Goal: Feedback & Contribution: Submit feedback/report problem

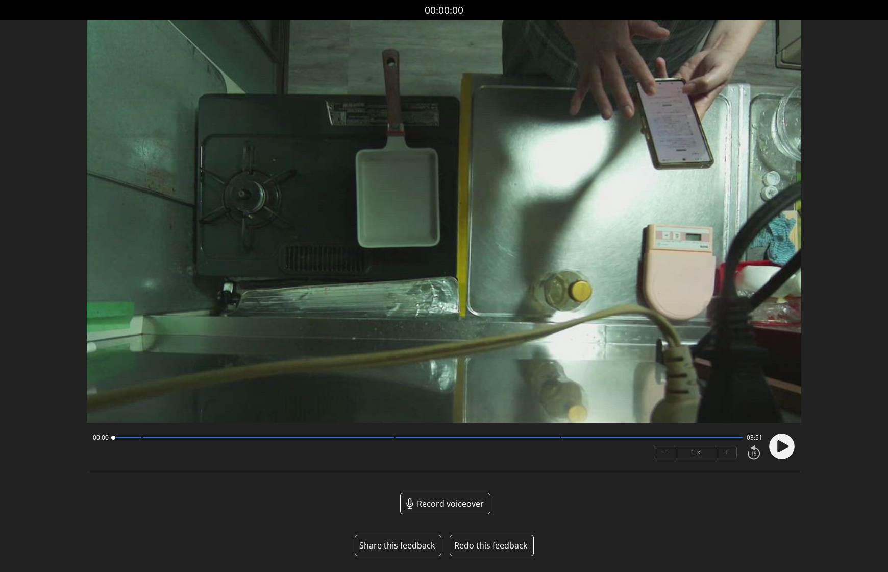
click at [407, 545] on button "Share this feedback" at bounding box center [397, 545] width 76 height 12
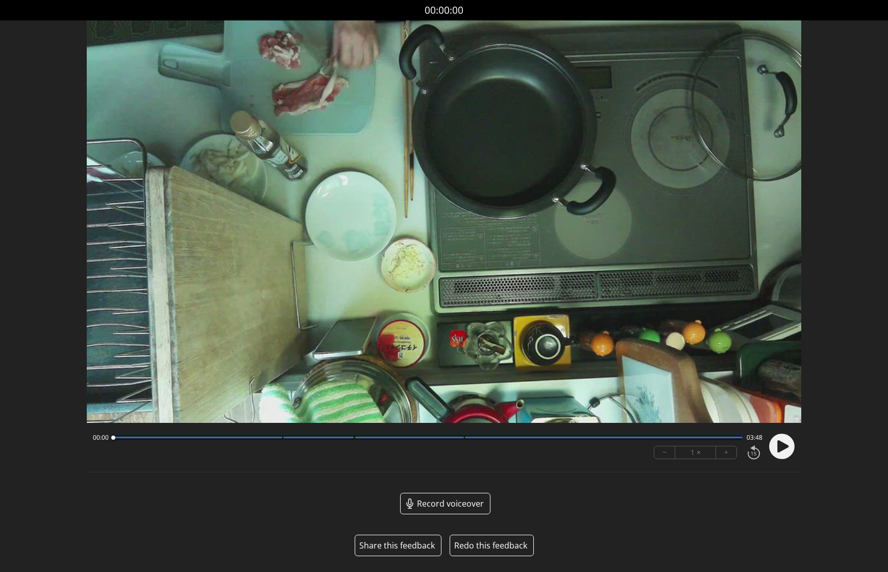
click at [404, 548] on button "Share this feedback" at bounding box center [397, 545] width 76 height 12
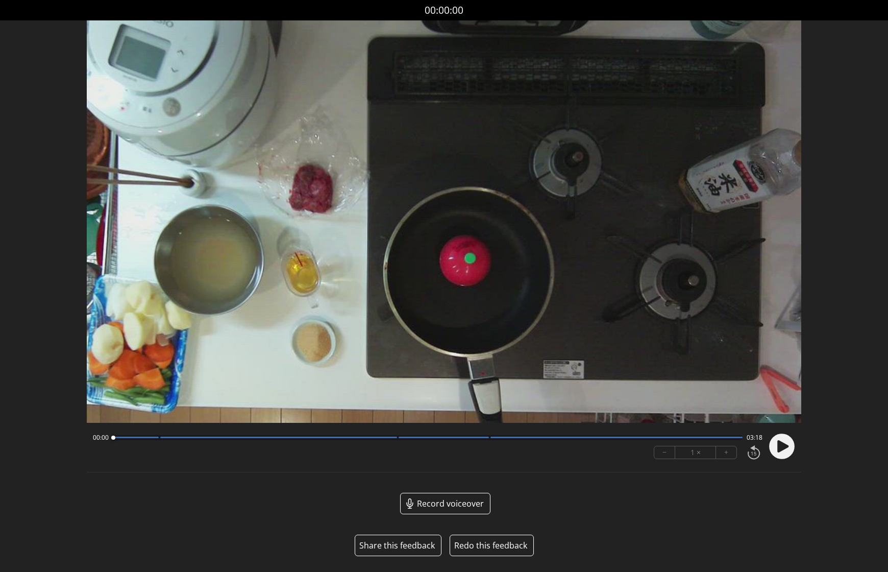
click at [399, 549] on button "Share this feedback" at bounding box center [397, 545] width 76 height 12
